Goal: Transaction & Acquisition: Purchase product/service

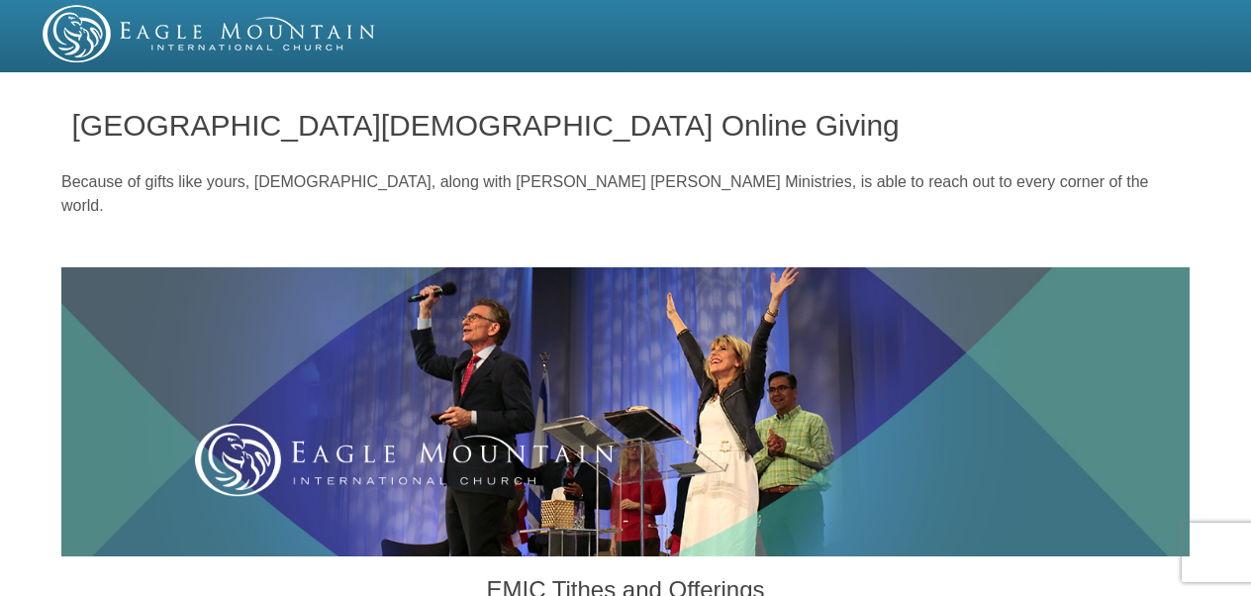
click at [908, 556] on h3 "EMIC Tithes and Offerings" at bounding box center [625, 592] width 643 height 73
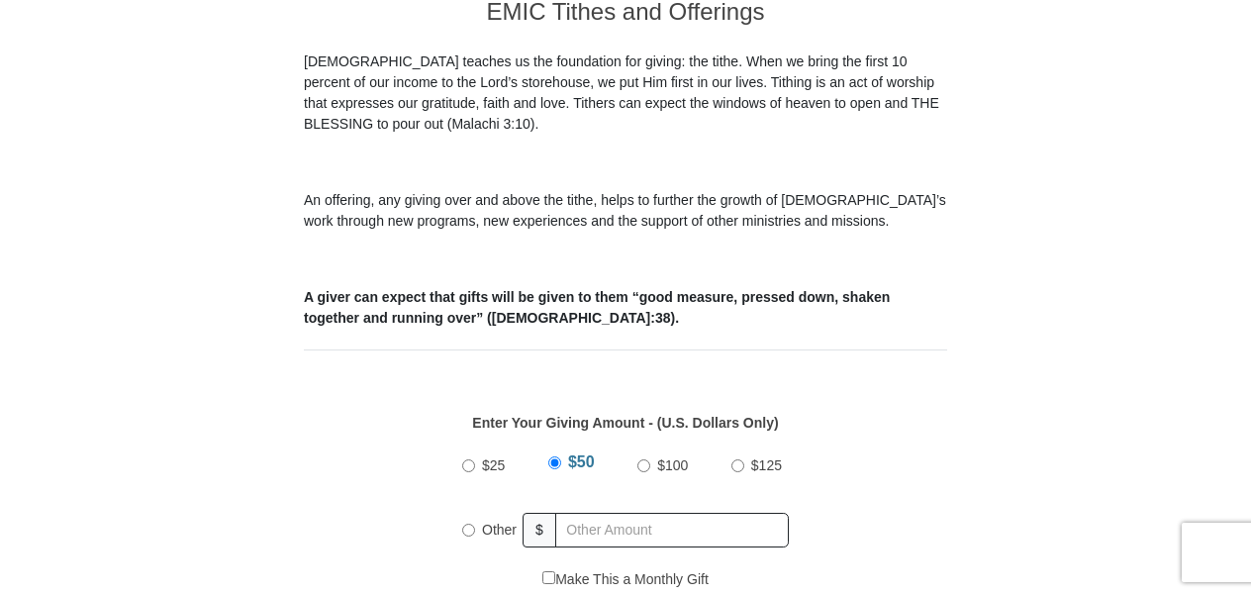
scroll to position [578, 0]
click at [469, 523] on input "Other" at bounding box center [468, 529] width 13 height 13
radio input "true"
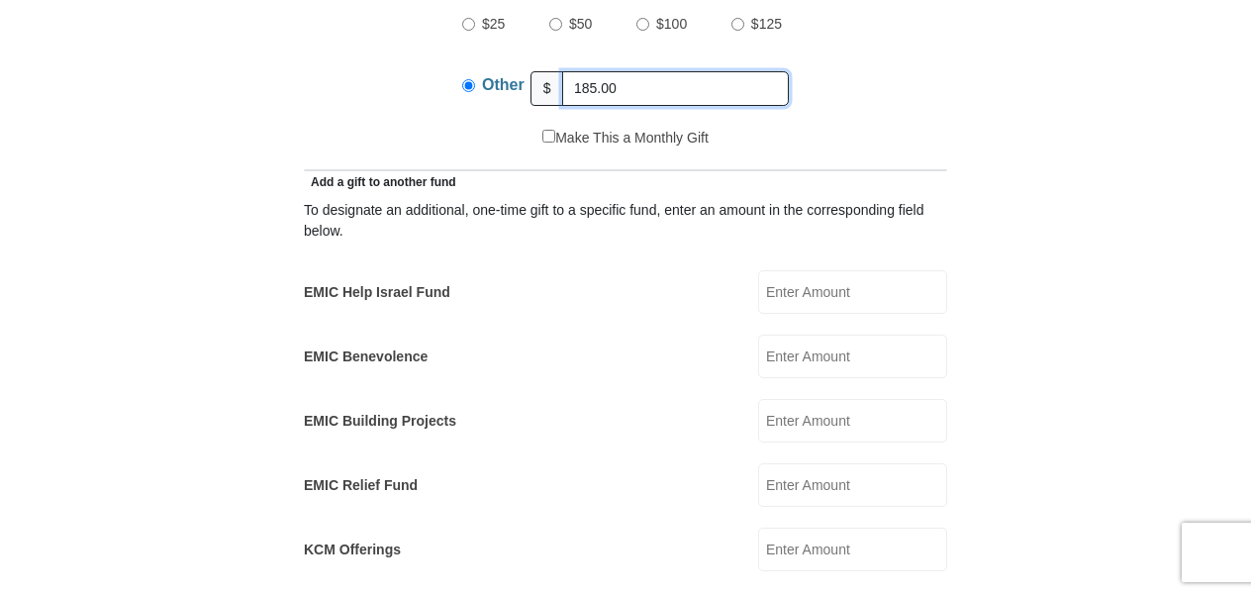
scroll to position [1877, 0]
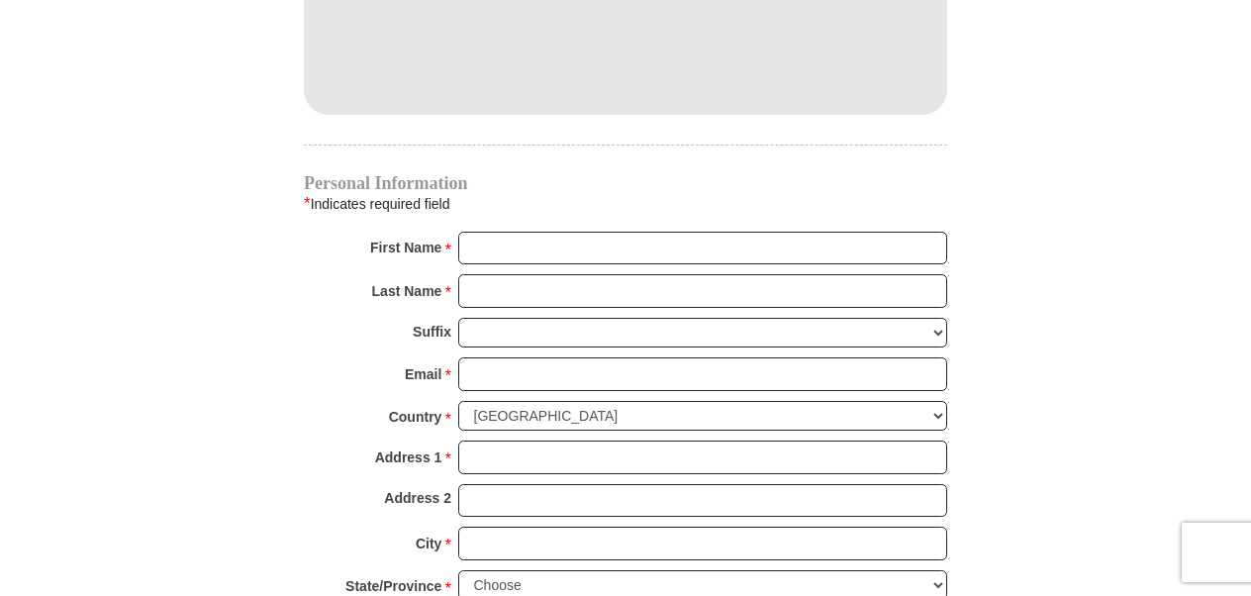
type input "185.00"
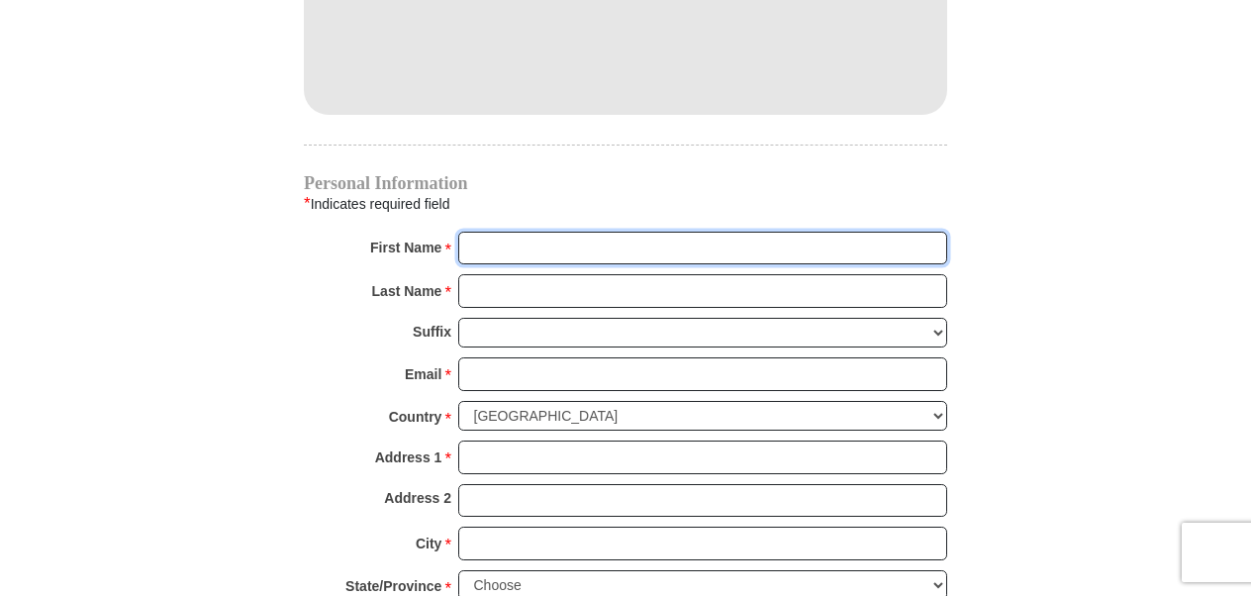
click at [693, 232] on input "First Name *" at bounding box center [702, 249] width 489 height 34
type input "[PERSON_NAME]"
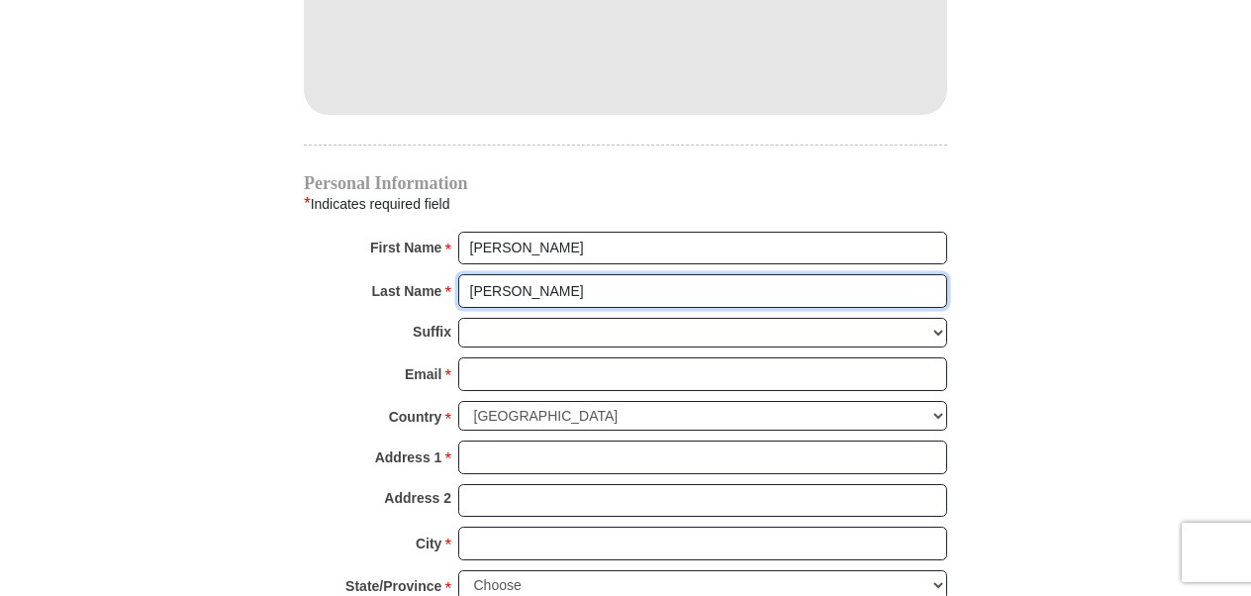
type input "[PERSON_NAME]"
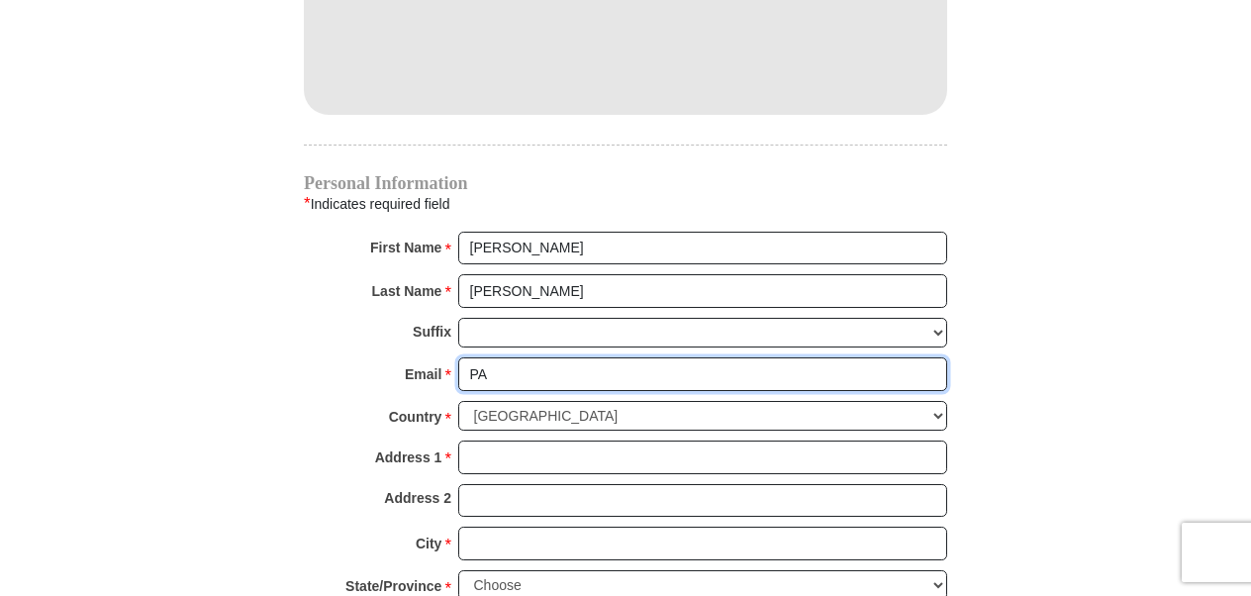
type input "P"
type input "[EMAIL_ADDRESS][DOMAIN_NAME]"
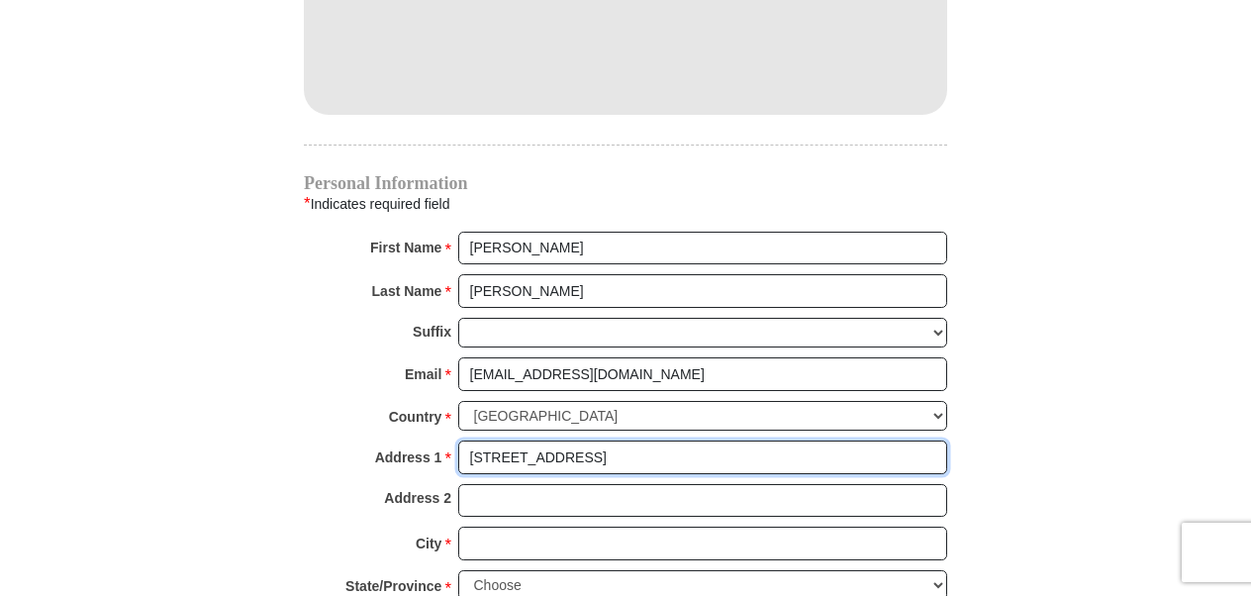
type input "[STREET_ADDRESS]"
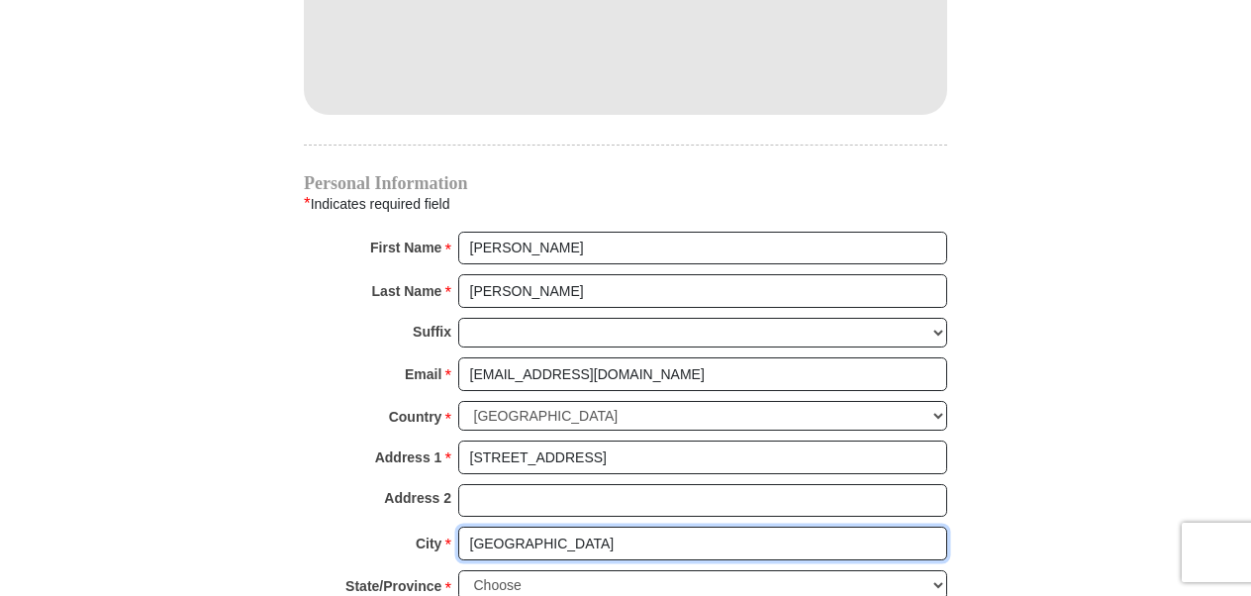
type input "[GEOGRAPHIC_DATA]"
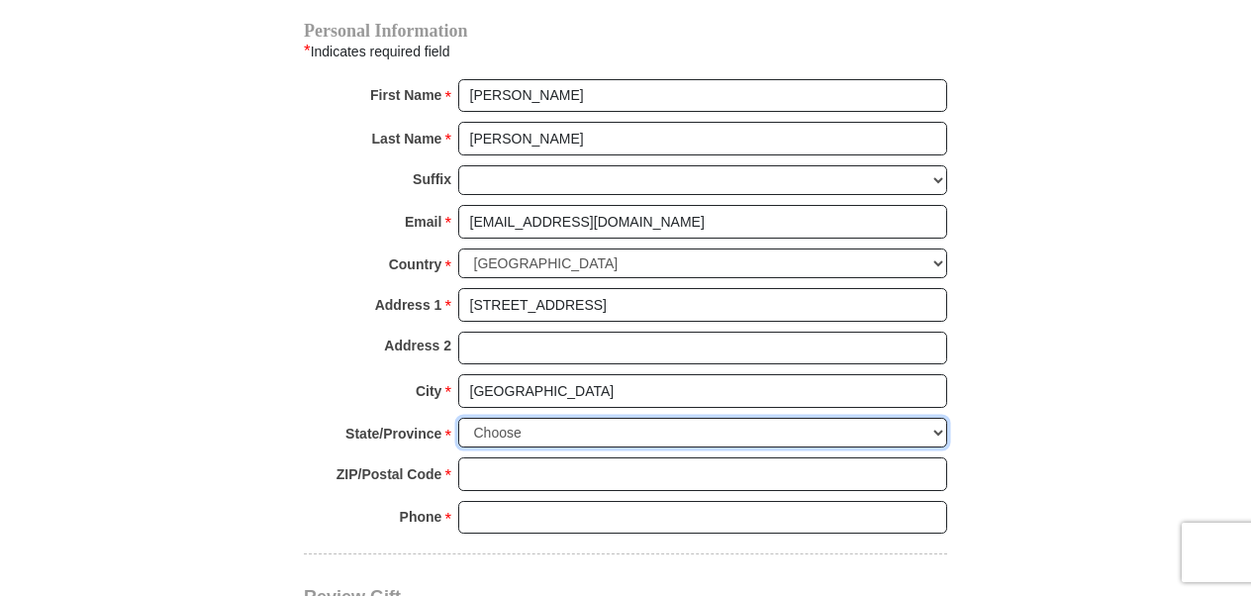
scroll to position [2064, 0]
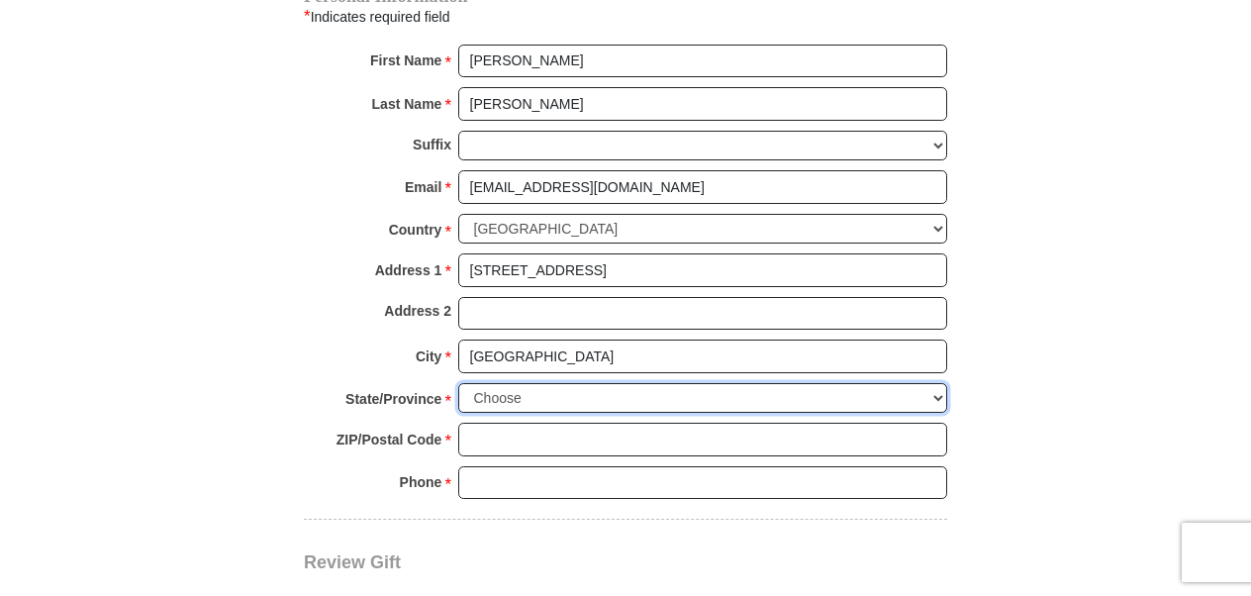
click at [934, 383] on select "Choose [US_STATE] [US_STATE] [US_STATE] [US_STATE] [US_STATE] Armed Forces Amer…" at bounding box center [702, 398] width 489 height 31
select select "WI"
click at [458, 383] on select "Choose [US_STATE] [US_STATE] [US_STATE] [US_STATE] [US_STATE] Armed Forces Amer…" at bounding box center [702, 398] width 489 height 31
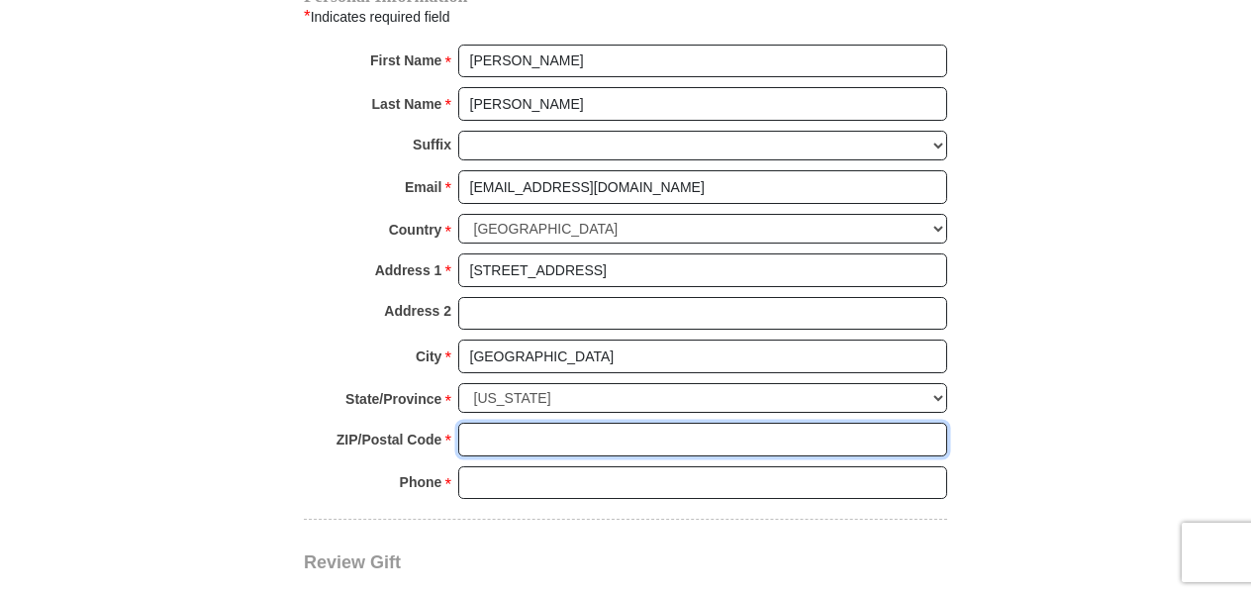
click at [637, 423] on input "ZIP/Postal Code *" at bounding box center [702, 440] width 489 height 34
type input "54024"
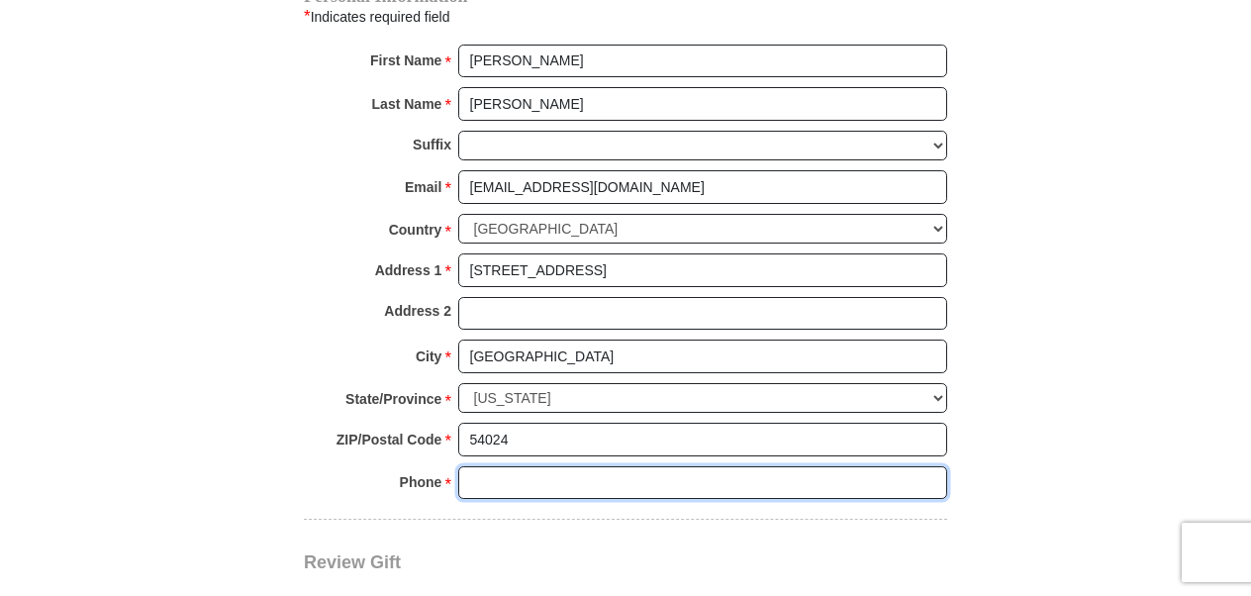
click at [716, 466] on input "Phone * *" at bounding box center [702, 483] width 489 height 34
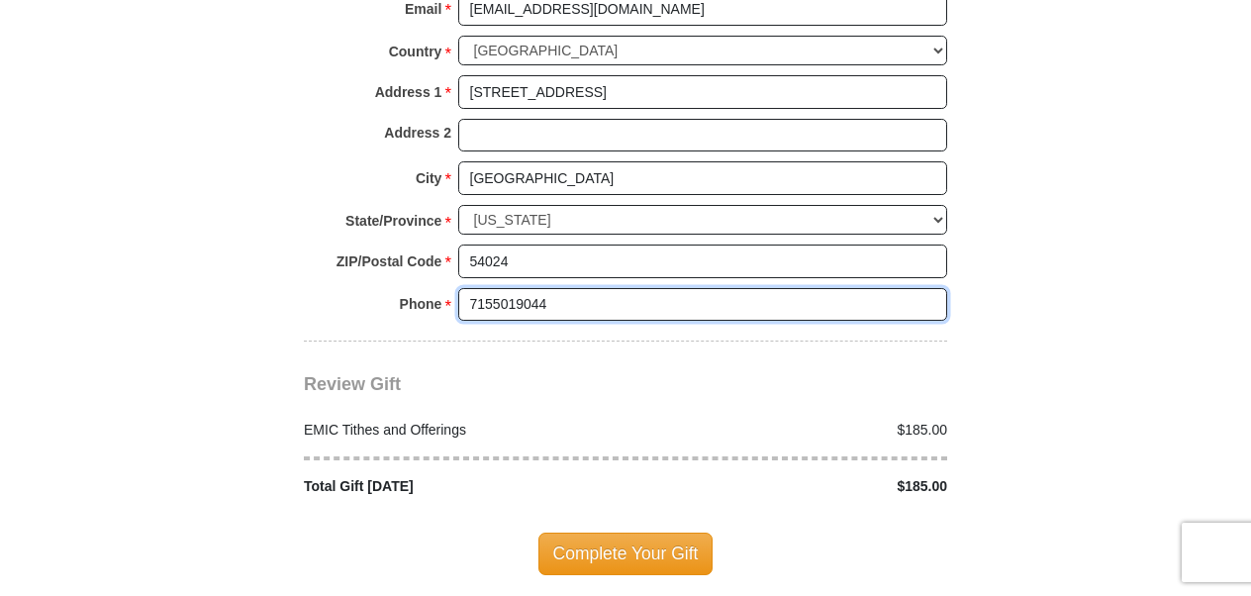
scroll to position [2243, 0]
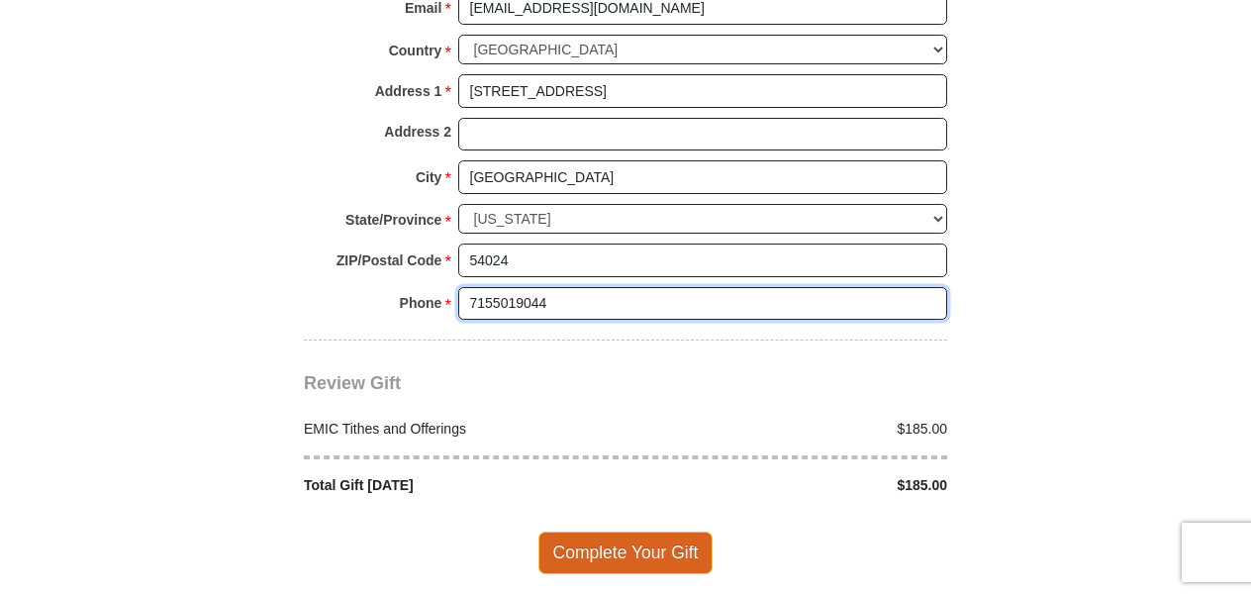
type input "7155019044"
click at [667, 531] on span "Complete Your Gift" at bounding box center [625, 552] width 175 height 42
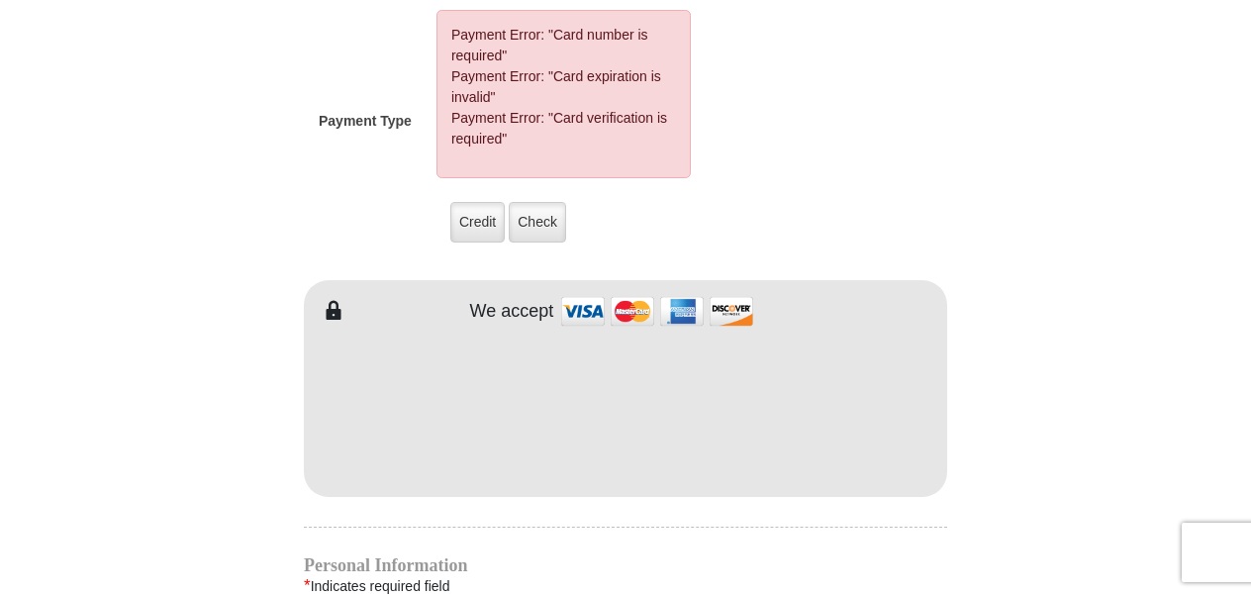
scroll to position [1611, 0]
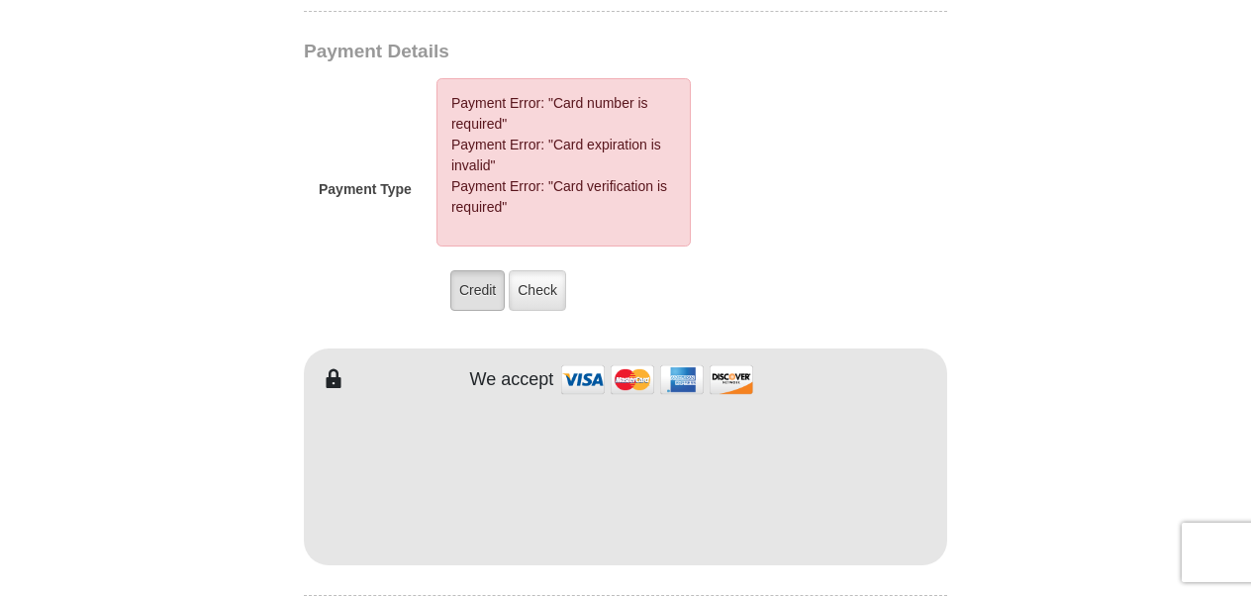
drag, startPoint x: 465, startPoint y: 263, endPoint x: 459, endPoint y: 254, distance: 10.7
click at [459, 270] on label "Credit" at bounding box center [477, 290] width 54 height 41
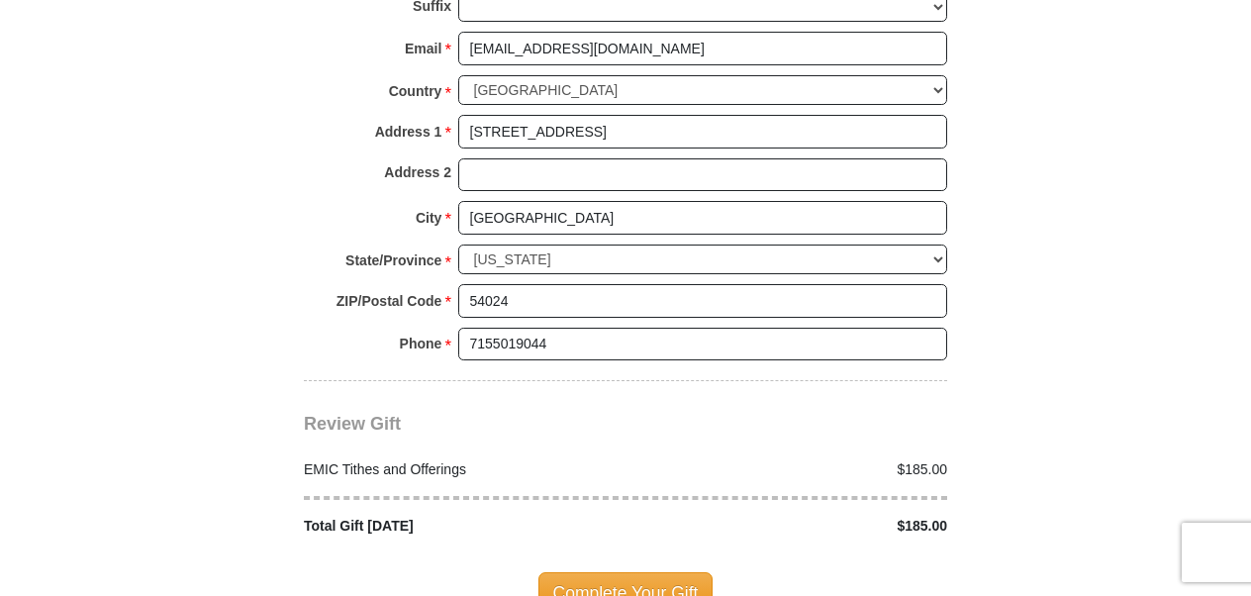
scroll to position [2390, 0]
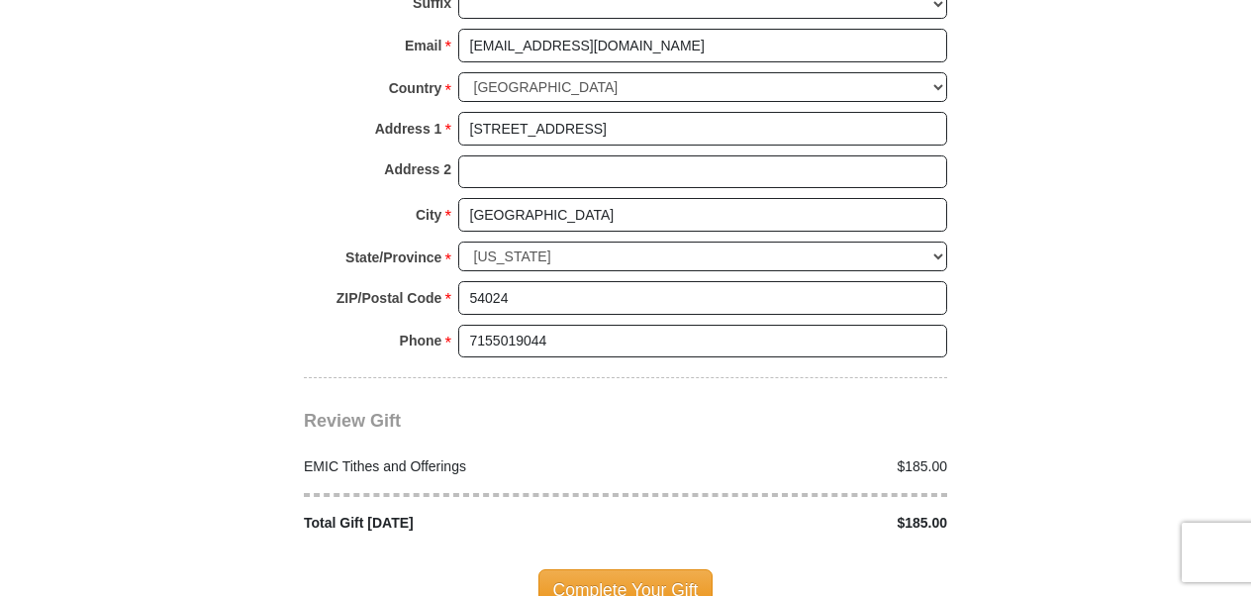
click at [671, 569] on span "Complete Your Gift" at bounding box center [625, 590] width 175 height 42
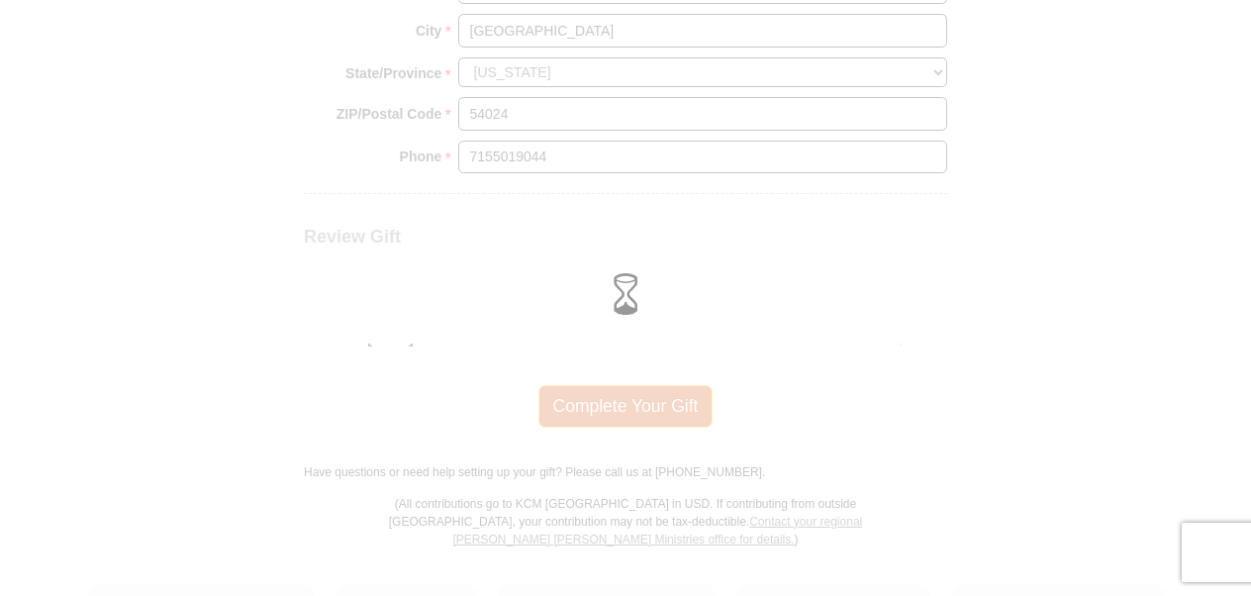
scroll to position [2207, 0]
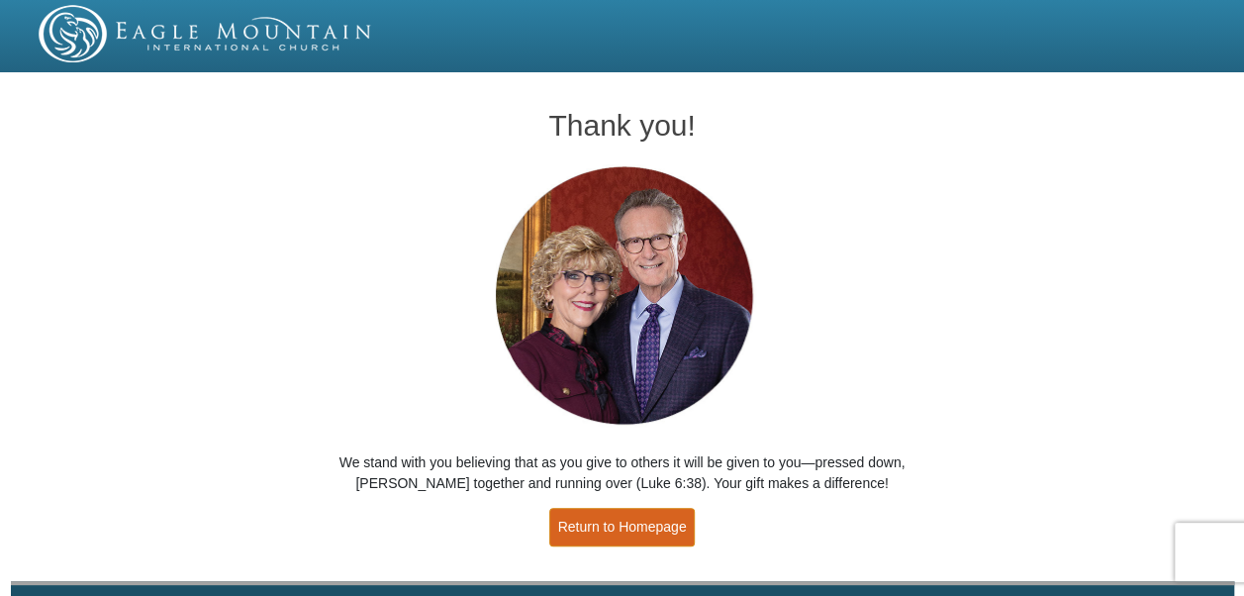
click at [639, 523] on link "Return to Homepage" at bounding box center [622, 527] width 146 height 39
